Goal: Transaction & Acquisition: Book appointment/travel/reservation

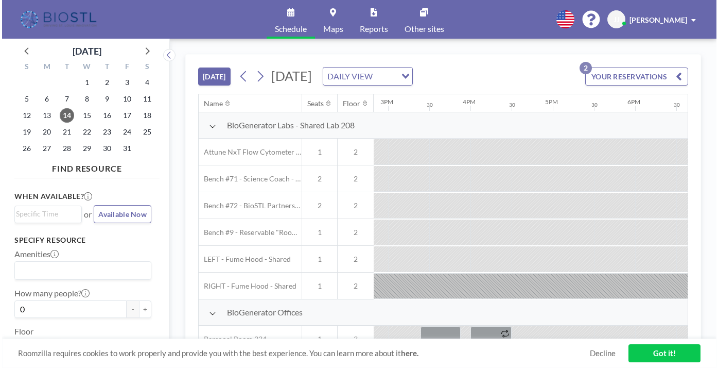
scroll to position [0, 1218]
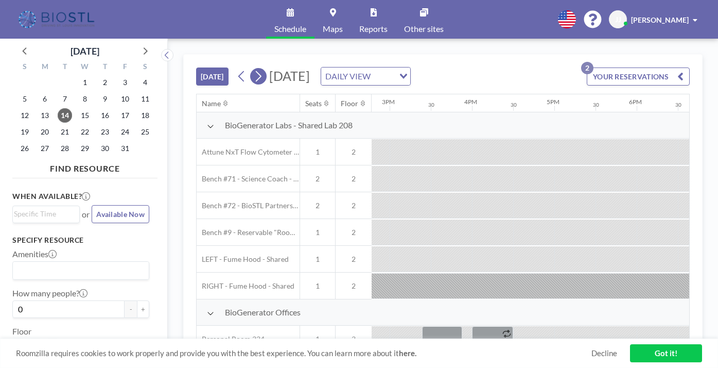
click at [256, 71] on icon at bounding box center [259, 76] width 6 height 11
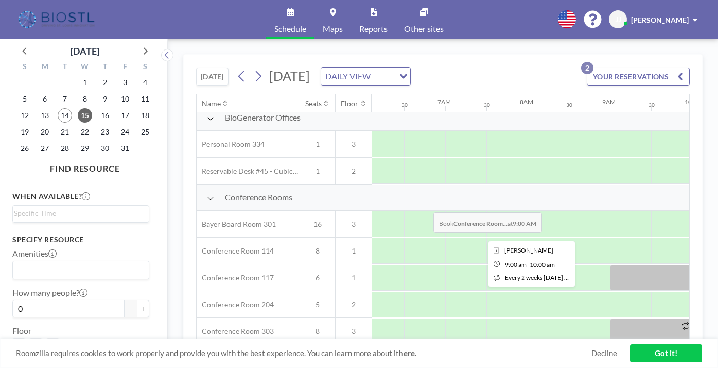
scroll to position [194, 504]
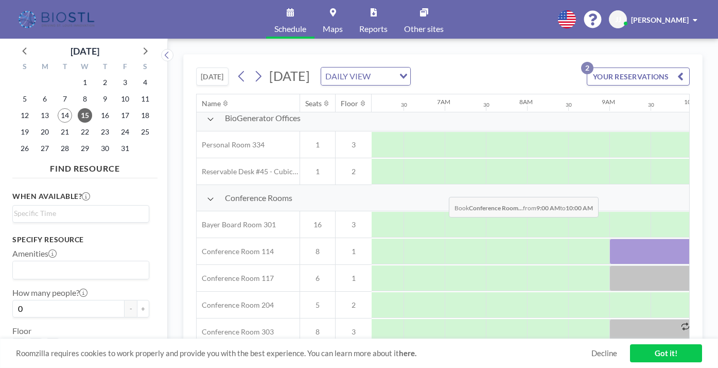
drag, startPoint x: 404, startPoint y: 170, endPoint x: 446, endPoint y: 173, distance: 41.8
click at [469, 238] on div at bounding box center [651, 251] width 82 height 26
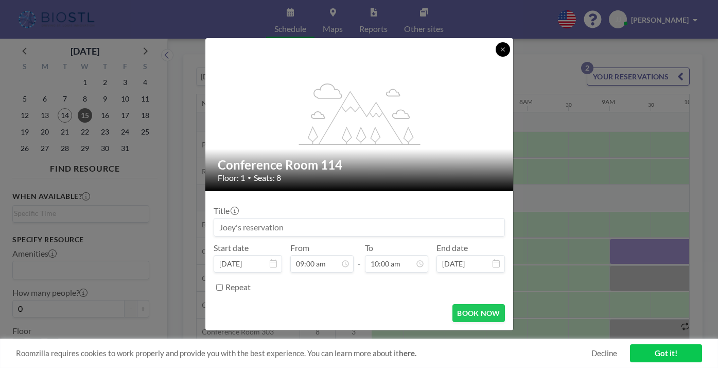
click at [469, 53] on icon at bounding box center [503, 49] width 6 height 6
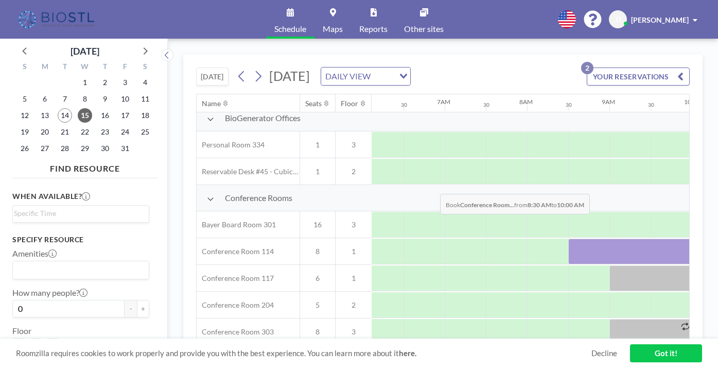
drag, startPoint x: 389, startPoint y: 167, endPoint x: 437, endPoint y: 169, distance: 47.9
click at [469, 238] on div at bounding box center [631, 251] width 124 height 26
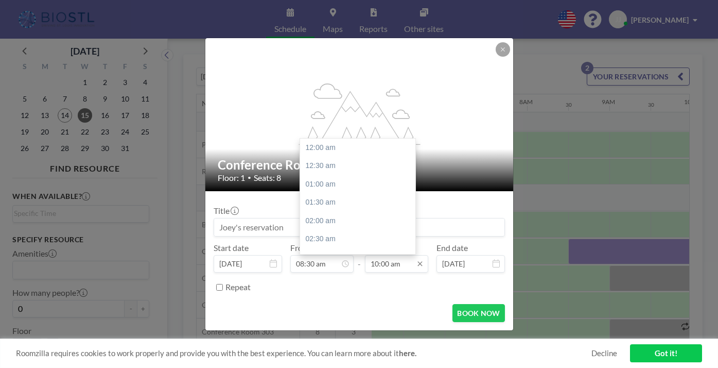
scroll to position [319, 0]
click at [373, 255] on input "10:00 am" at bounding box center [396, 264] width 63 height 18
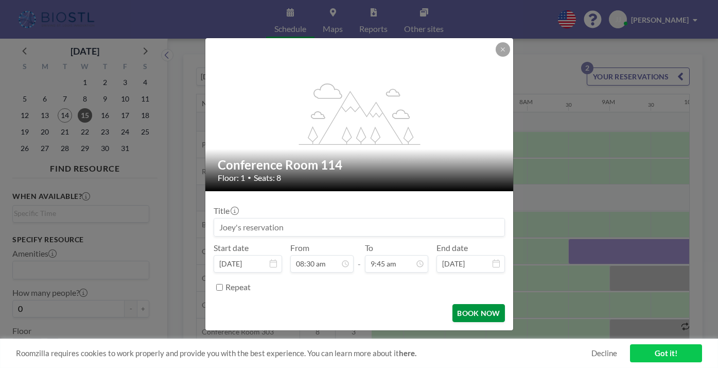
type input "10:00 am"
click at [461, 304] on button "BOOK NOW" at bounding box center [479, 313] width 52 height 18
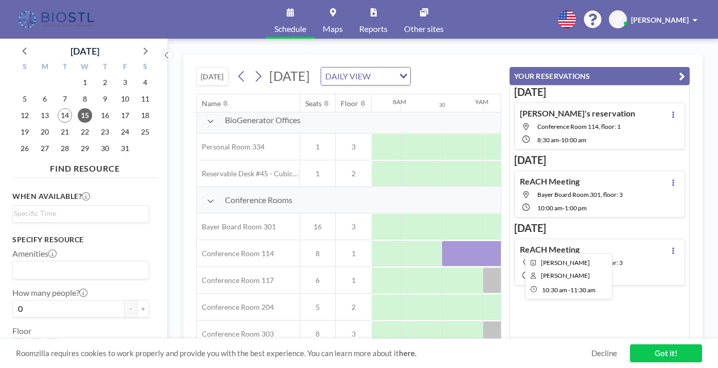
scroll to position [192, 631]
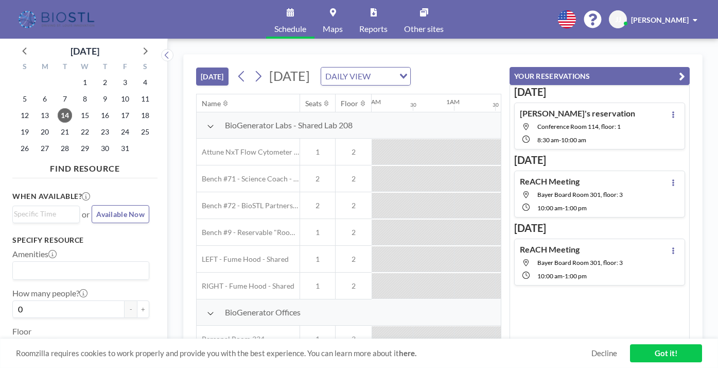
scroll to position [0, 1371]
